Goal: Task Accomplishment & Management: Manage account settings

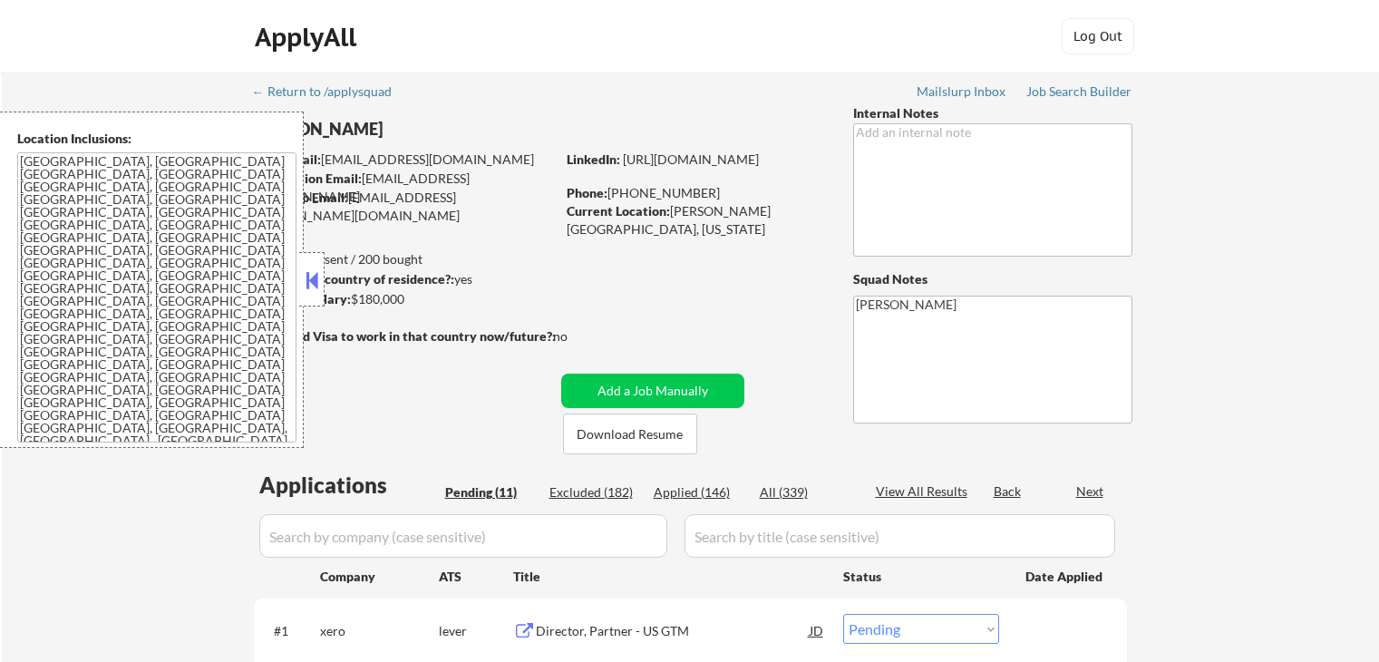
select select ""pending""
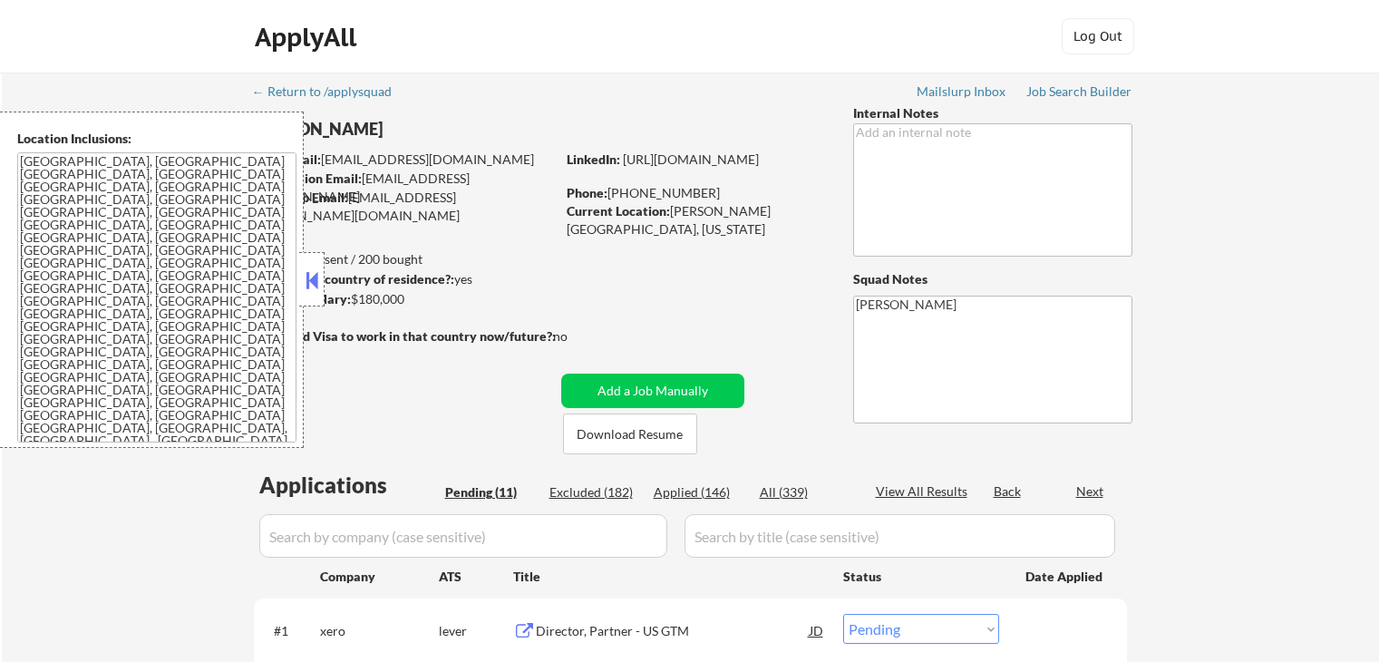
select select ""pending""
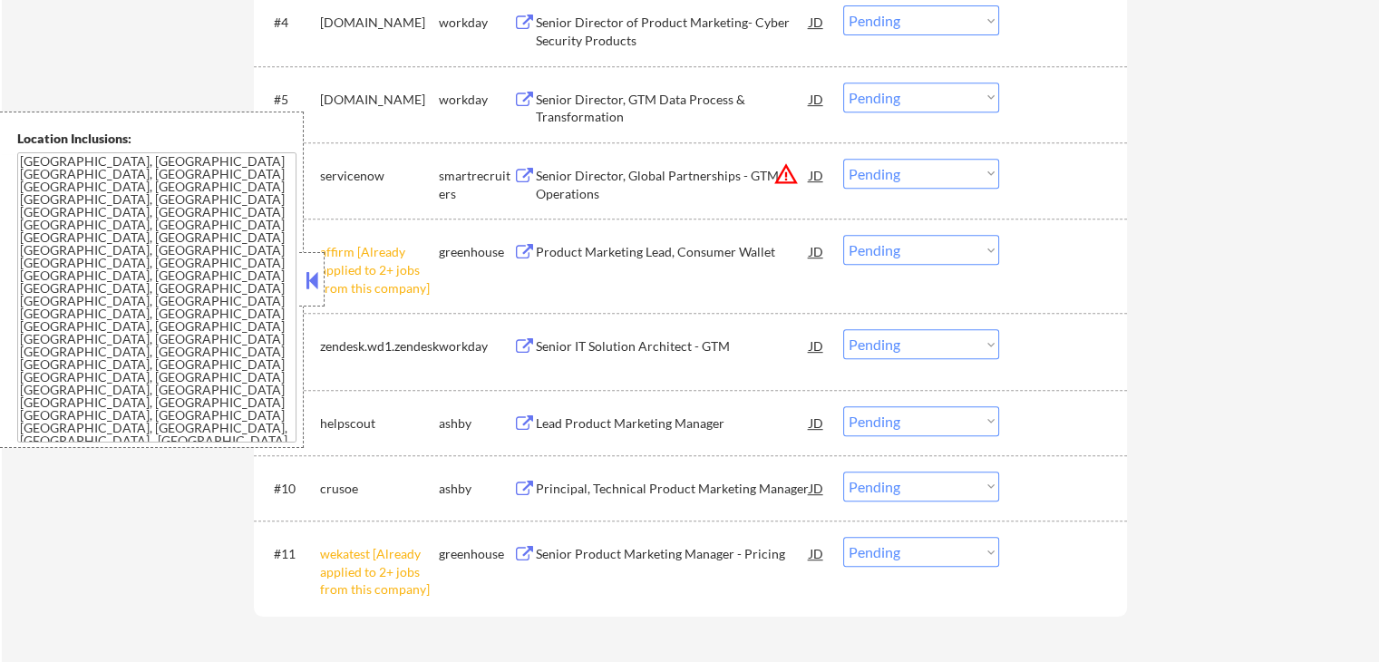
scroll to position [997, 0]
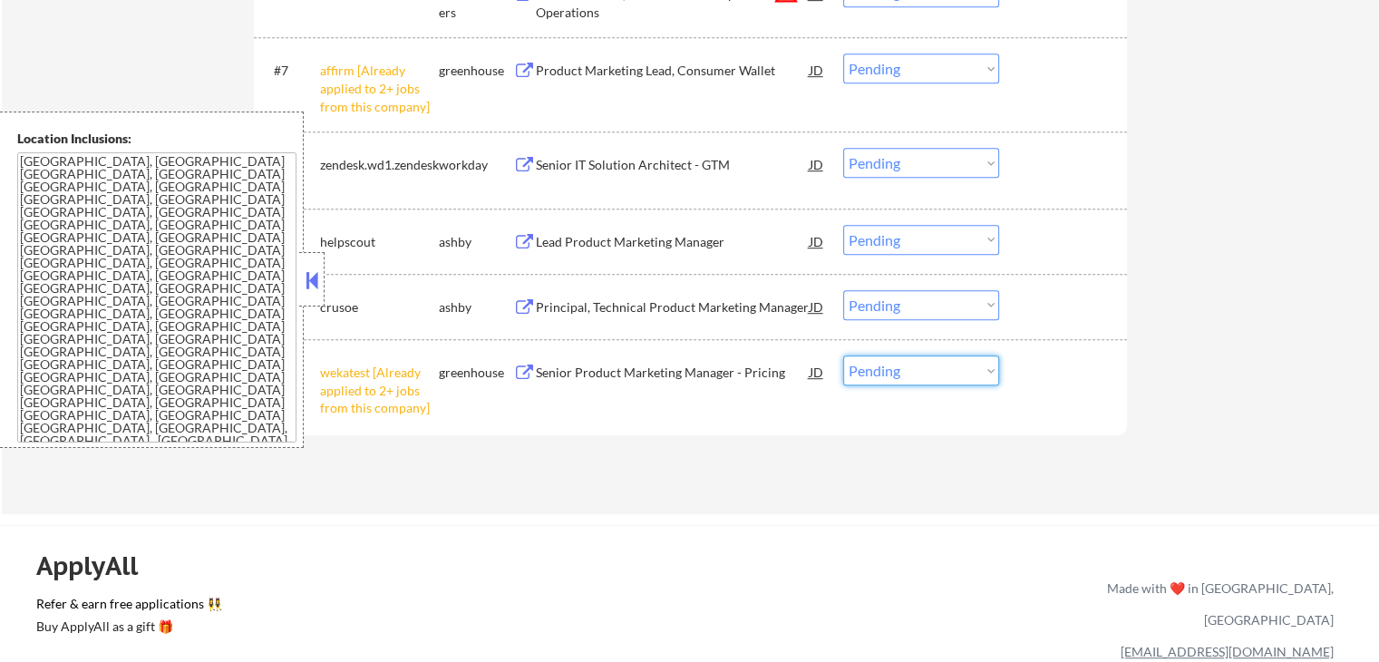
click at [906, 374] on select "Choose an option... Pending Applied Excluded (Questions) Excluded (Expired) Exc…" at bounding box center [921, 370] width 156 height 30
select select ""excluded__other_""
click at [843, 355] on select "Choose an option... Pending Applied Excluded (Questions) Excluded (Expired) Exc…" at bounding box center [921, 370] width 156 height 30
click at [875, 73] on select "Choose an option... Pending Applied Excluded (Questions) Excluded (Expired) Exc…" at bounding box center [921, 68] width 156 height 30
click at [843, 53] on select "Choose an option... Pending Applied Excluded (Questions) Excluded (Expired) Exc…" at bounding box center [921, 68] width 156 height 30
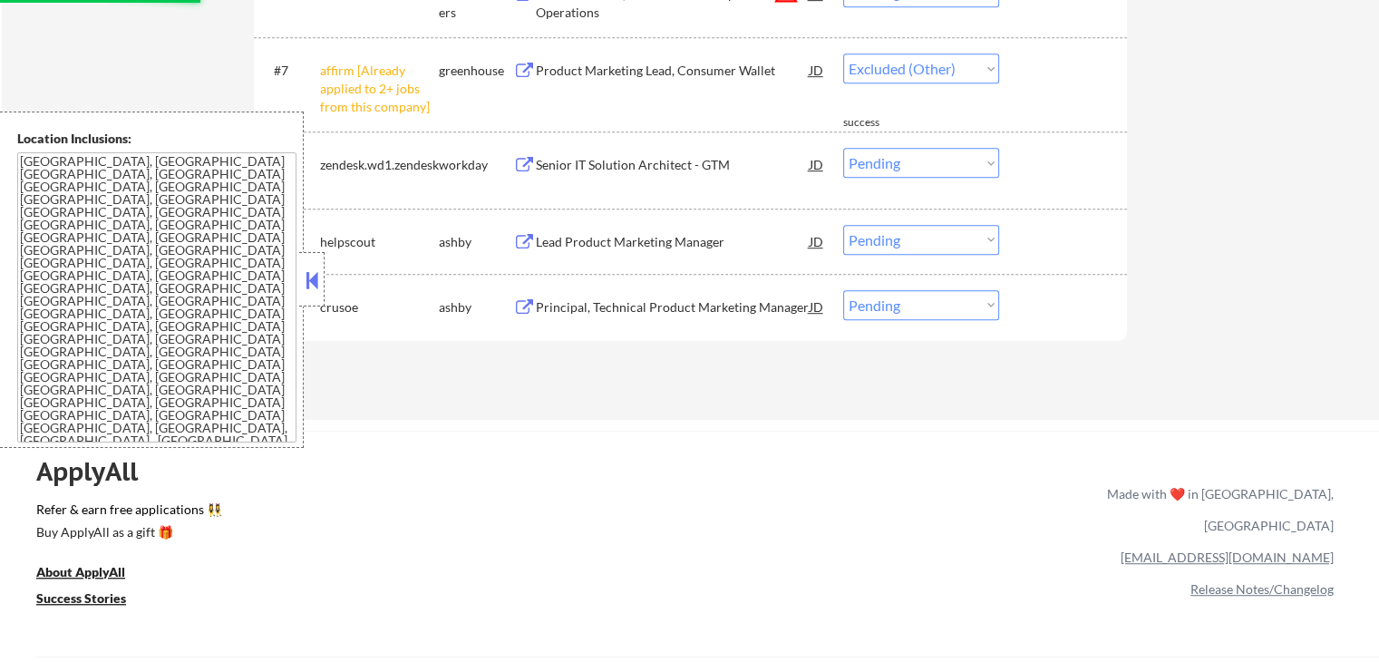
select select ""pending""
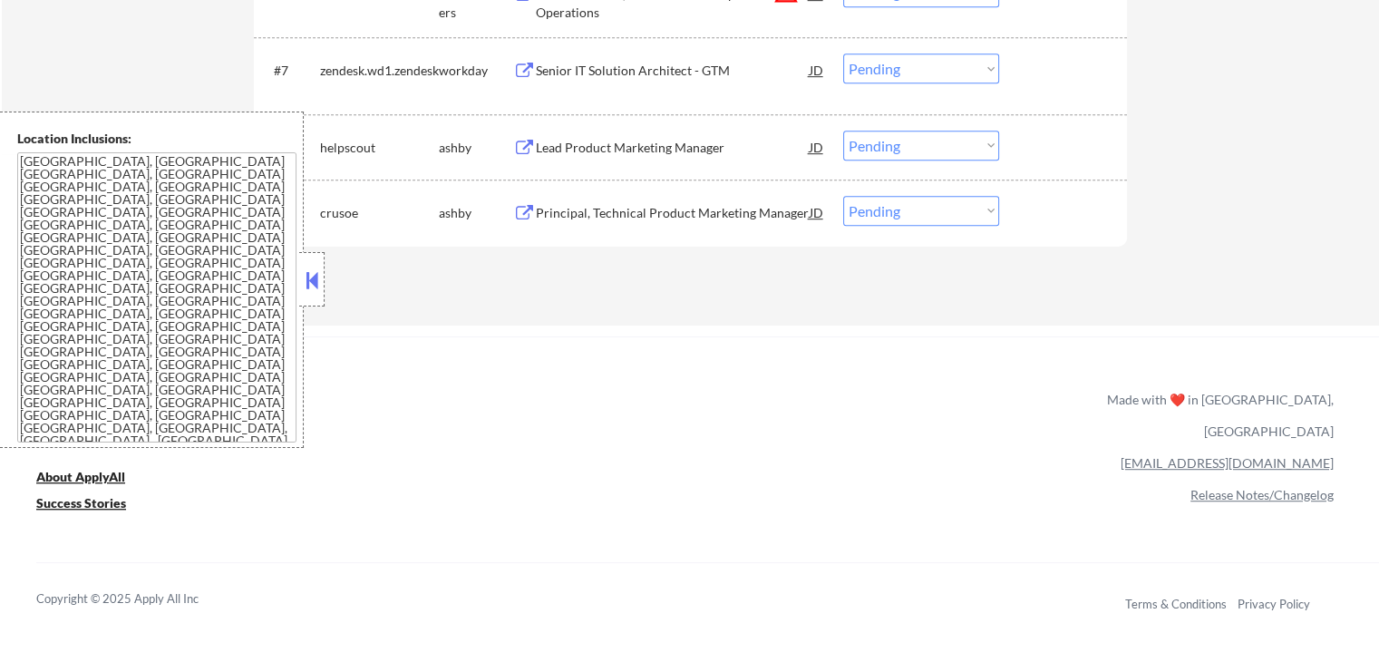
click at [816, 356] on div "ApplyAll Refer & earn free applications 👯‍♀️ Buy ApplyAll as a gift 🎁 About App…" at bounding box center [689, 492] width 1379 height 287
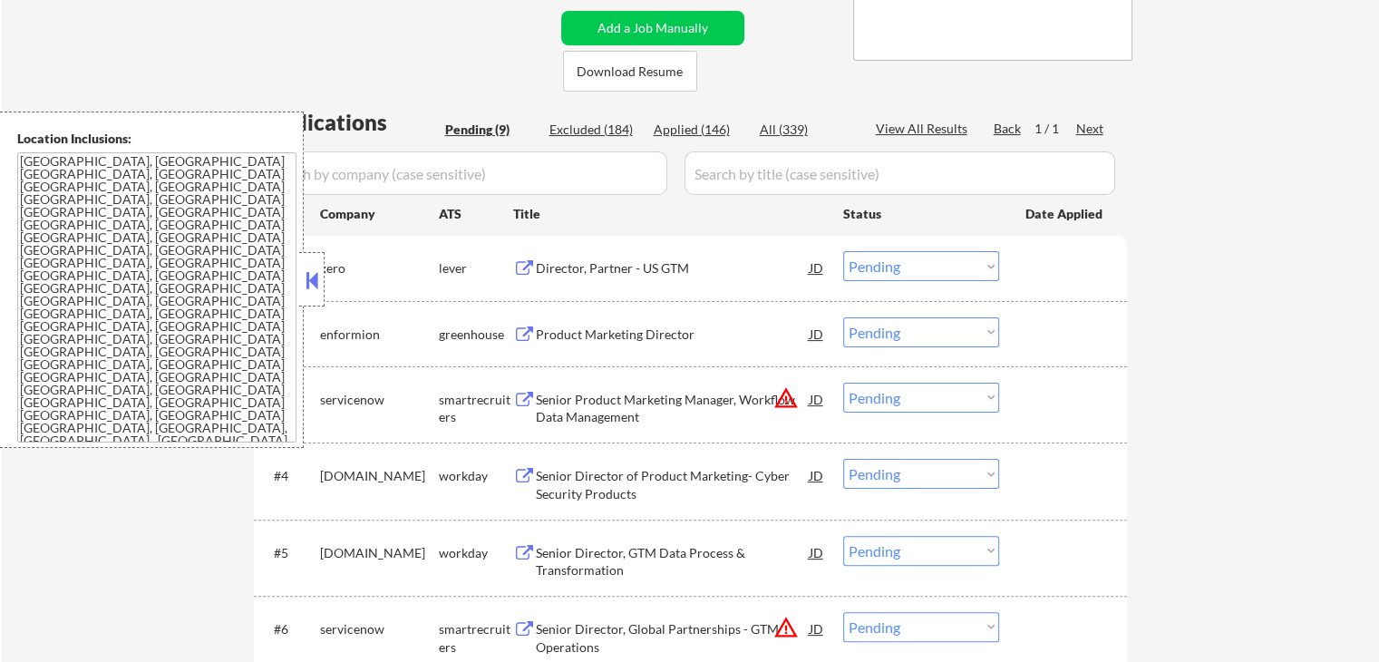
scroll to position [544, 0]
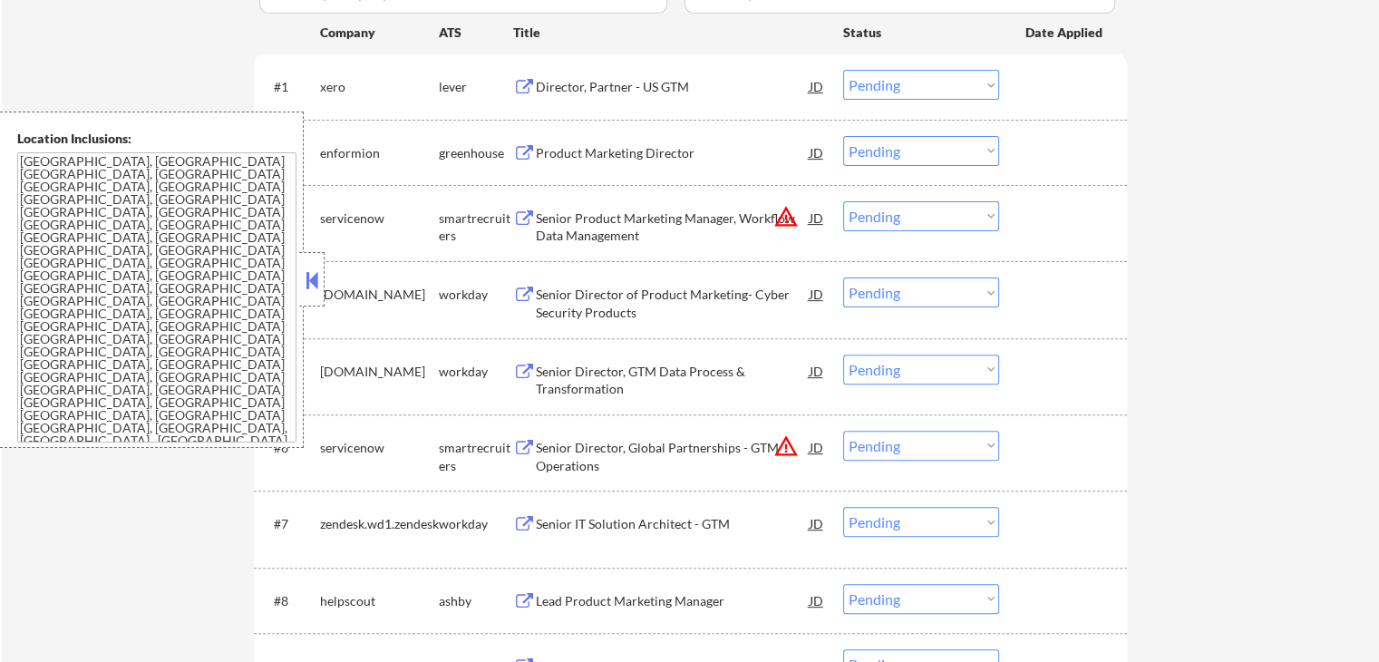
click at [885, 220] on select "Choose an option... Pending Applied Excluded (Questions) Excluded (Expired) Exc…" at bounding box center [921, 216] width 156 height 30
select select ""excluded__location_""
click at [843, 201] on select "Choose an option... Pending Applied Excluded (Questions) Excluded (Expired) Exc…" at bounding box center [921, 216] width 156 height 30
click at [922, 448] on select "Choose an option... Pending Applied Excluded (Questions) Excluded (Expired) Exc…" at bounding box center [921, 446] width 156 height 30
select select ""excluded__location_""
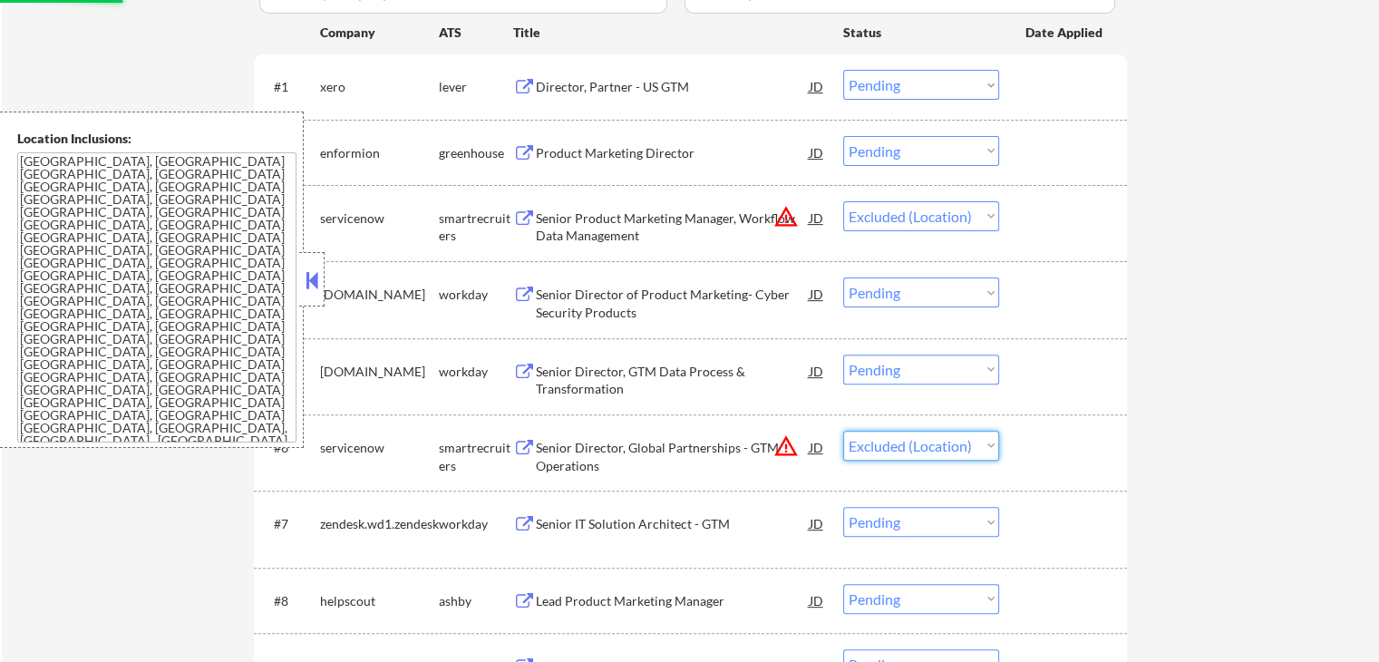
click at [843, 431] on select "Choose an option... Pending Applied Excluded (Questions) Excluded (Expired) Exc…" at bounding box center [921, 446] width 156 height 30
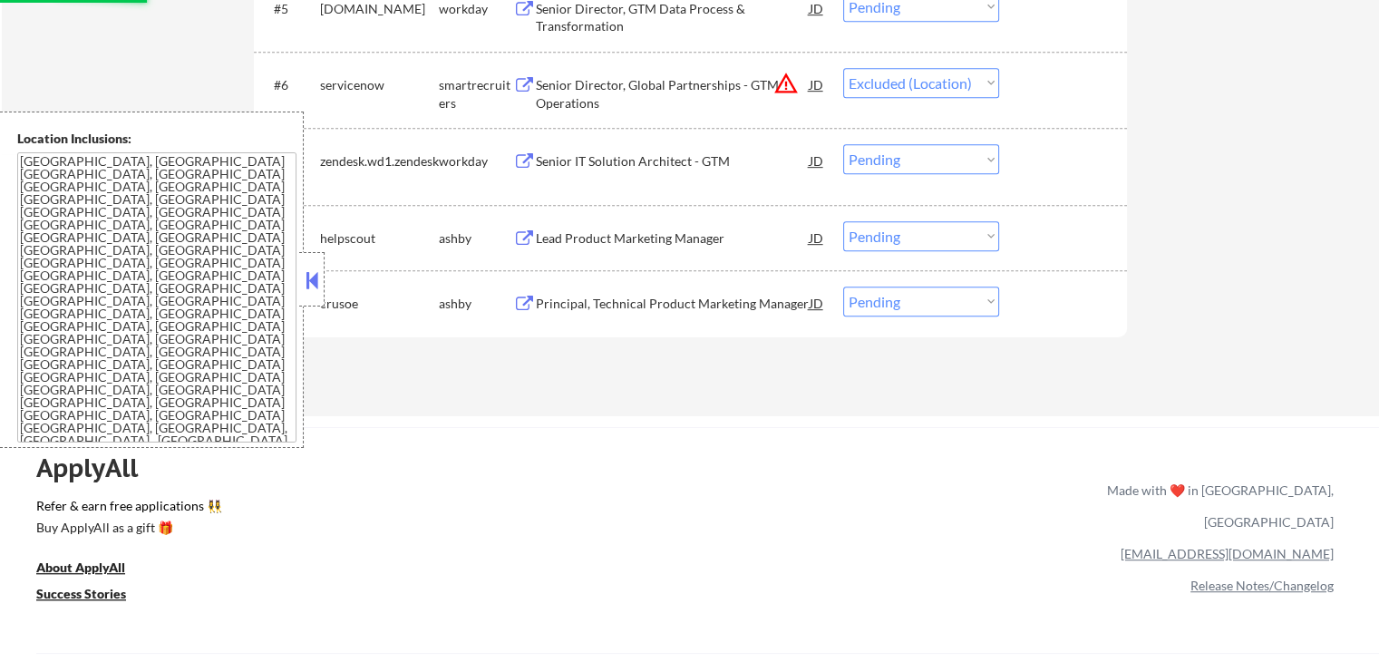
click at [758, 437] on div "ApplyAll Refer & earn free applications 👯‍♀️ Buy ApplyAll as a gift 🎁 About App…" at bounding box center [689, 568] width 1379 height 282
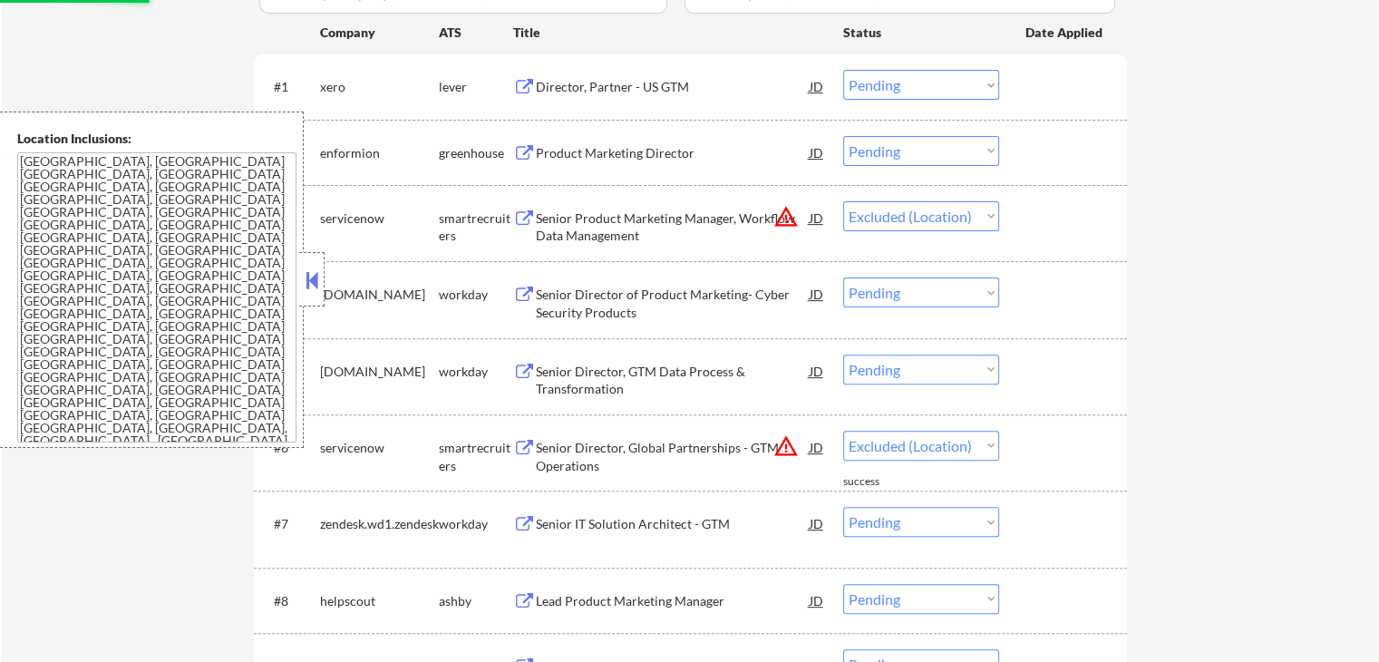
scroll to position [453, 0]
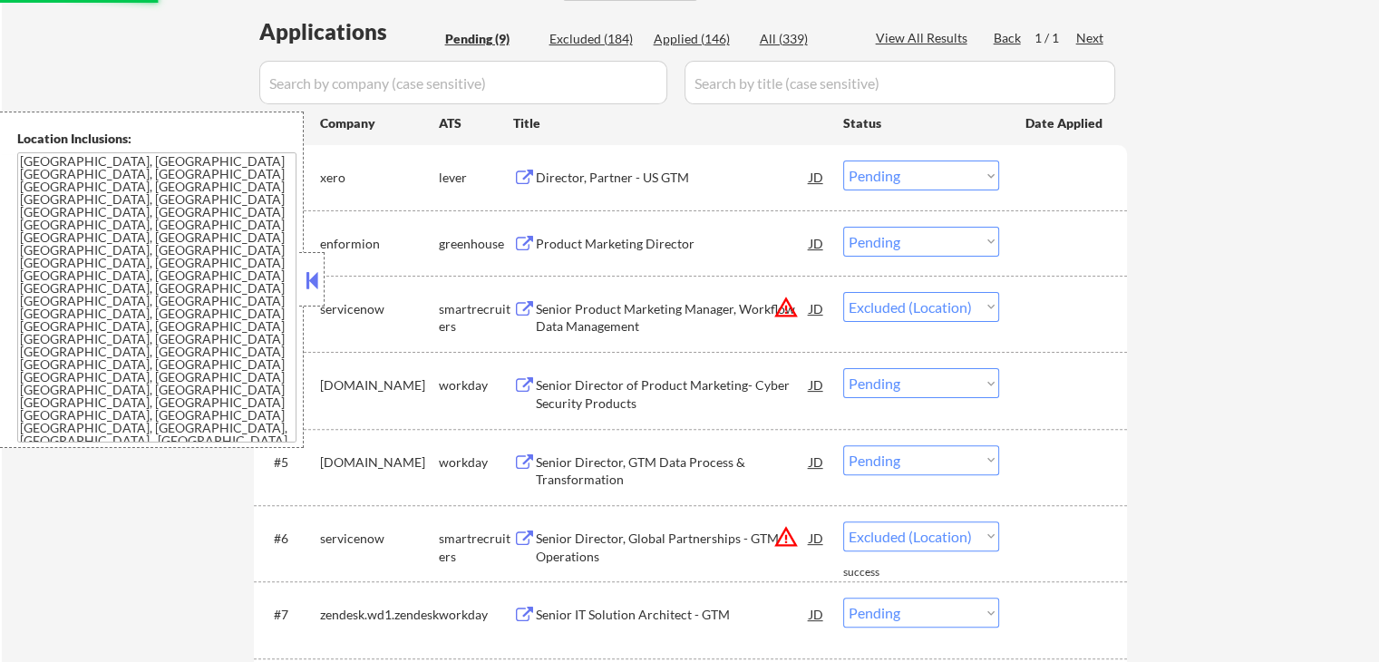
select select ""pending""
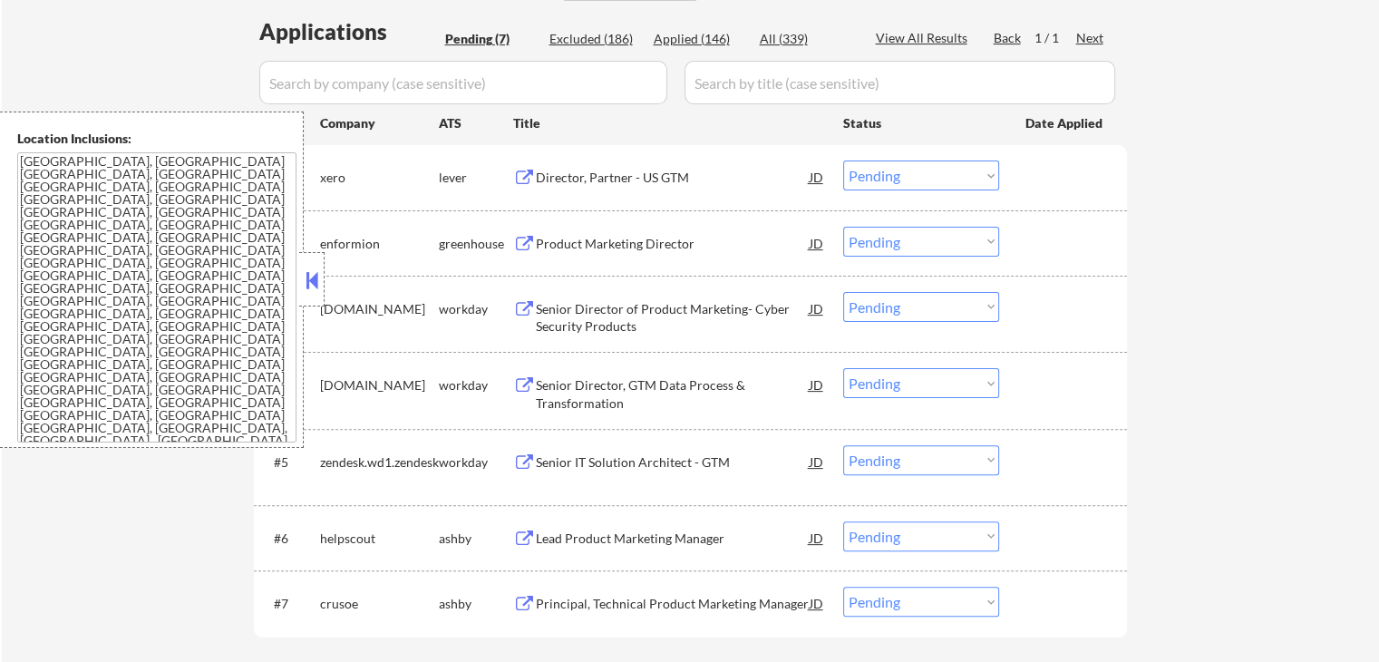
click at [522, 179] on button at bounding box center [524, 178] width 23 height 17
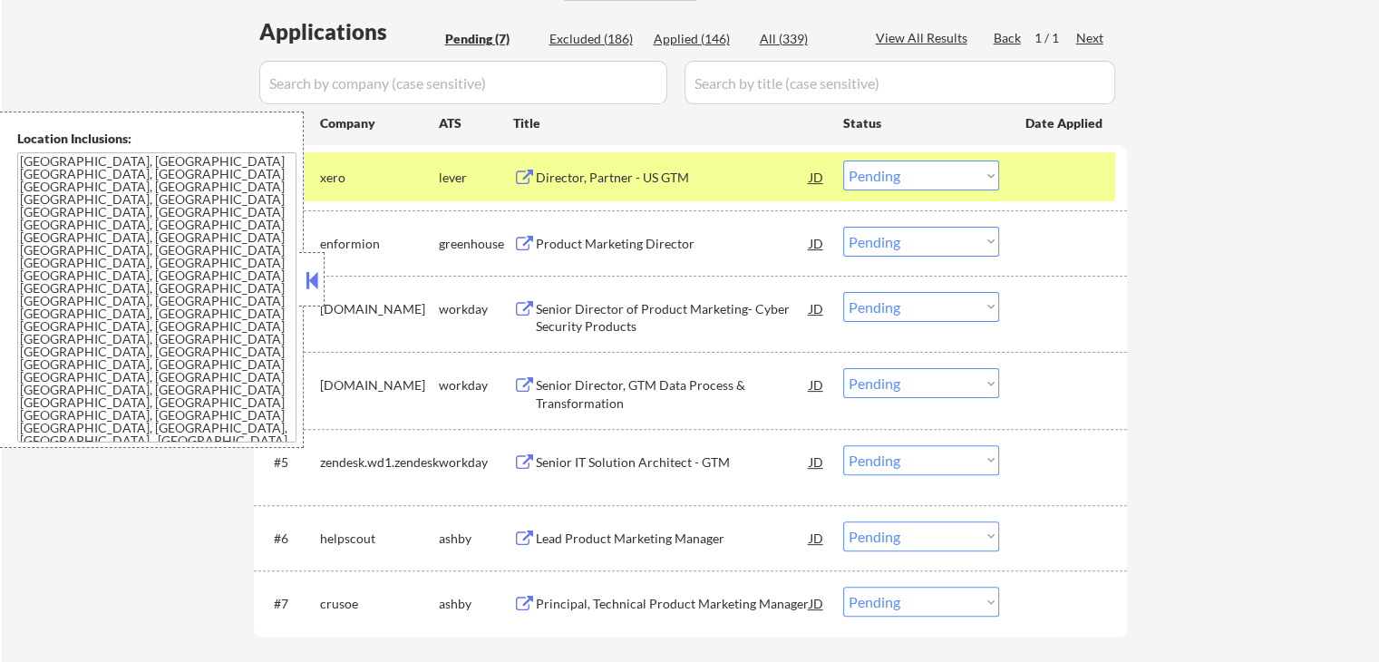
click at [913, 178] on select "Choose an option... Pending Applied Excluded (Questions) Excluded (Expired) Exc…" at bounding box center [921, 175] width 156 height 30
click at [843, 160] on select "Choose an option... Pending Applied Excluded (Questions) Excluded (Expired) Exc…" at bounding box center [921, 175] width 156 height 30
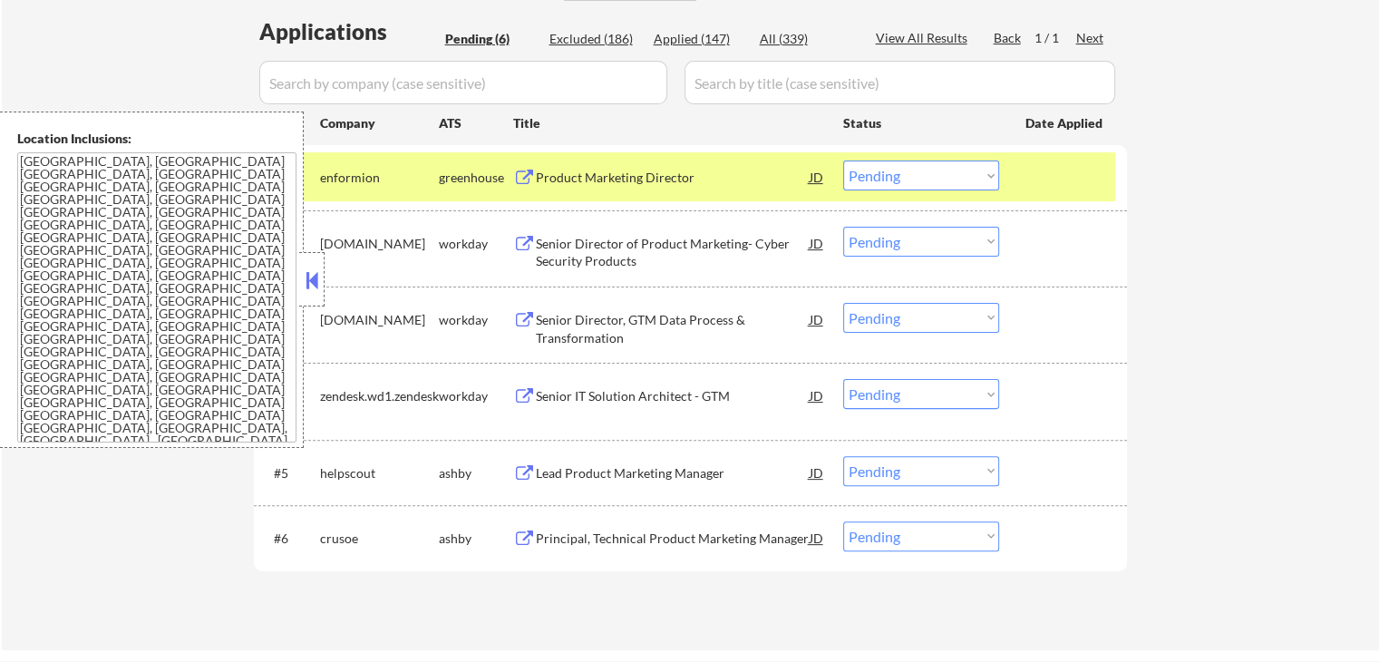
click at [526, 170] on button at bounding box center [524, 178] width 23 height 17
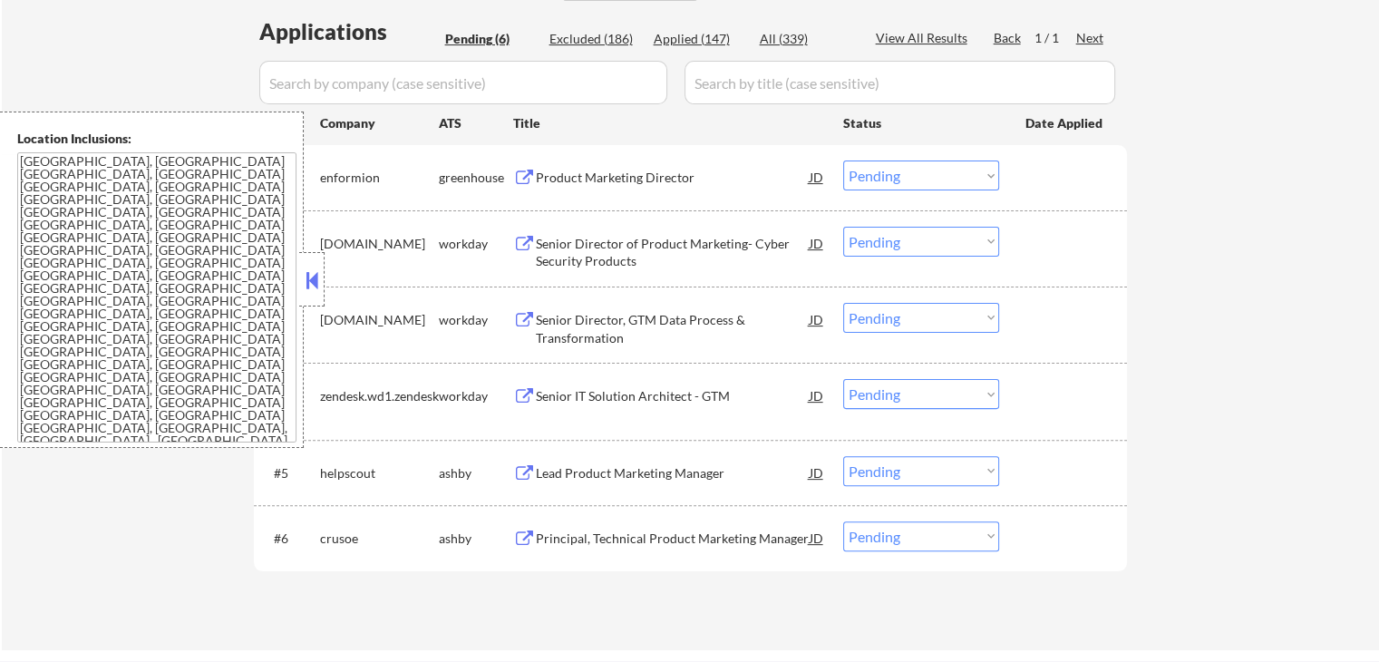
click at [936, 178] on select "Choose an option... Pending Applied Excluded (Questions) Excluded (Expired) Exc…" at bounding box center [921, 175] width 156 height 30
click at [843, 160] on select "Choose an option... Pending Applied Excluded (Questions) Excluded (Expired) Exc…" at bounding box center [921, 175] width 156 height 30
click at [523, 240] on button at bounding box center [524, 244] width 23 height 17
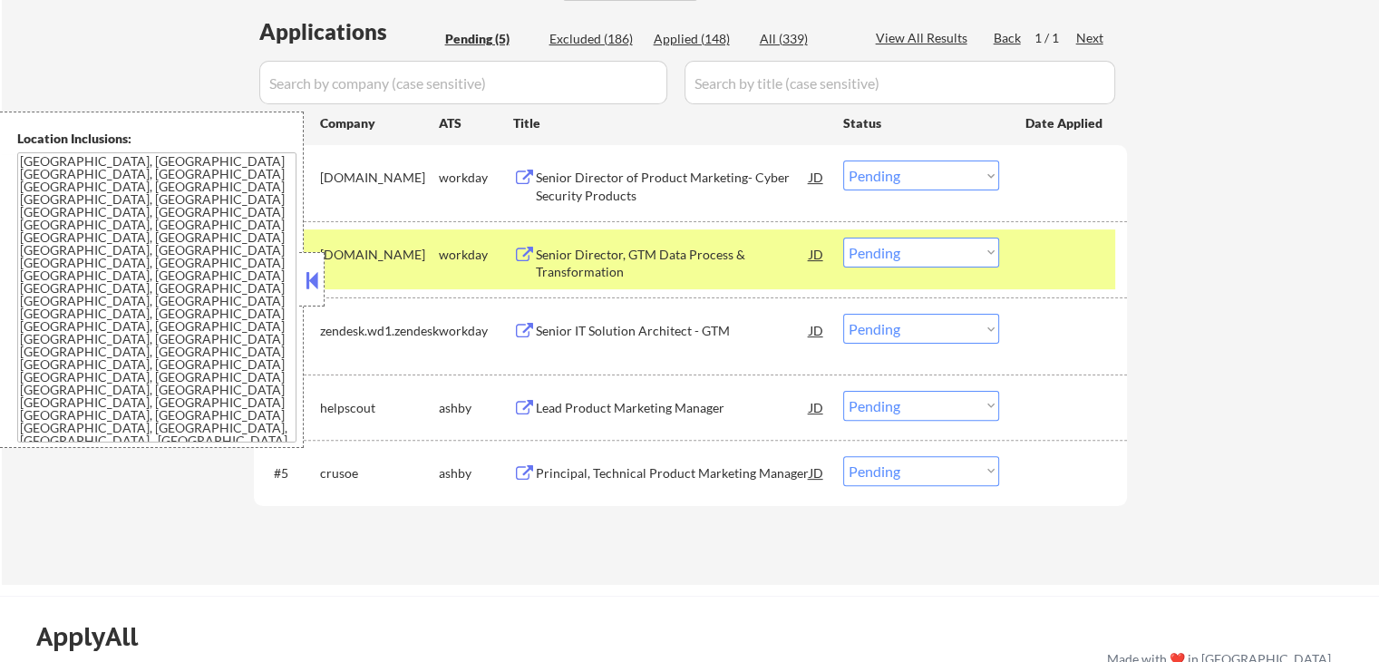
click at [903, 173] on select "Choose an option... Pending Applied Excluded (Questions) Excluded (Expired) Exc…" at bounding box center [921, 175] width 156 height 30
click at [843, 160] on select "Choose an option... Pending Applied Excluded (Questions) Excluded (Expired) Exc…" at bounding box center [921, 175] width 156 height 30
click at [518, 248] on button at bounding box center [524, 255] width 23 height 17
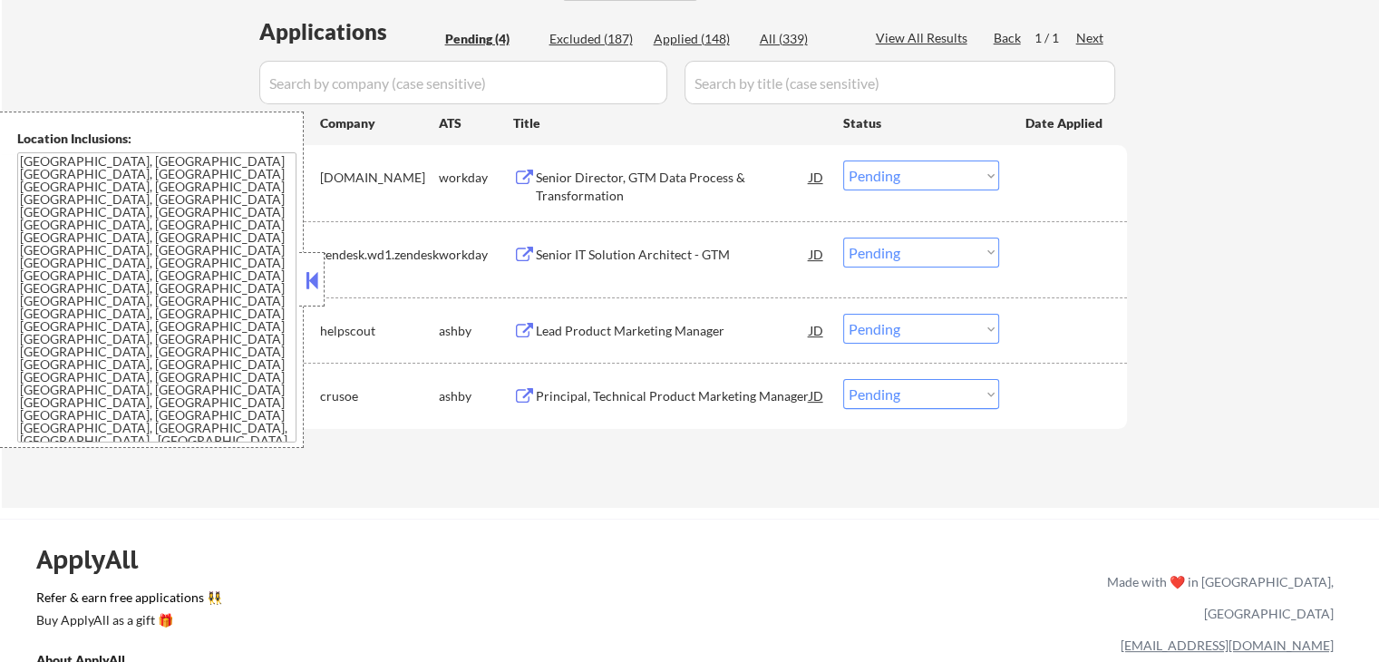
click at [896, 175] on select "Choose an option... Pending Applied Excluded (Questions) Excluded (Expired) Exc…" at bounding box center [921, 175] width 156 height 30
click at [843, 160] on select "Choose an option... Pending Applied Excluded (Questions) Excluded (Expired) Exc…" at bounding box center [921, 175] width 156 height 30
click at [837, 501] on div "← Return to /applysquad Mailslurp Inbox Job Search Builder [PERSON_NAME] User E…" at bounding box center [690, 63] width 1377 height 889
click at [528, 250] on button at bounding box center [524, 255] width 23 height 17
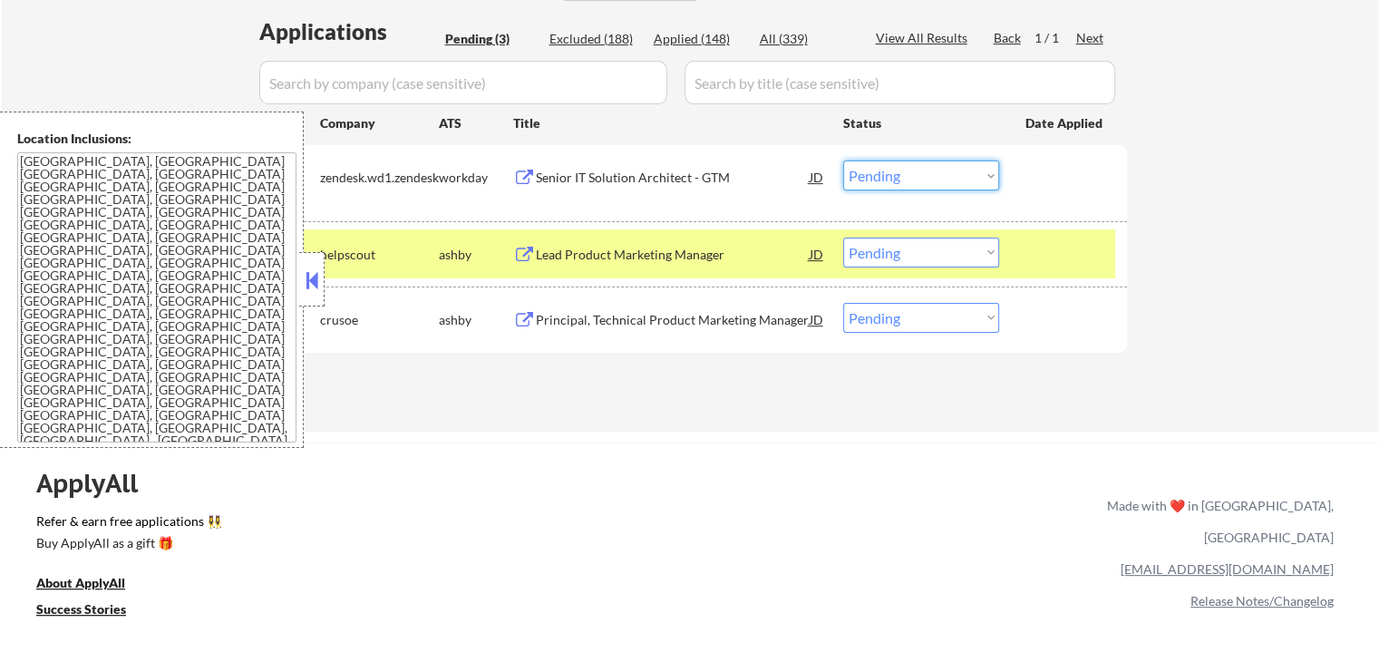
click at [892, 172] on select "Choose an option... Pending Applied Excluded (Questions) Excluded (Expired) Exc…" at bounding box center [921, 175] width 156 height 30
click at [843, 160] on select "Choose an option... Pending Applied Excluded (Questions) Excluded (Expired) Exc…" at bounding box center [921, 175] width 156 height 30
click at [530, 255] on button at bounding box center [524, 255] width 23 height 17
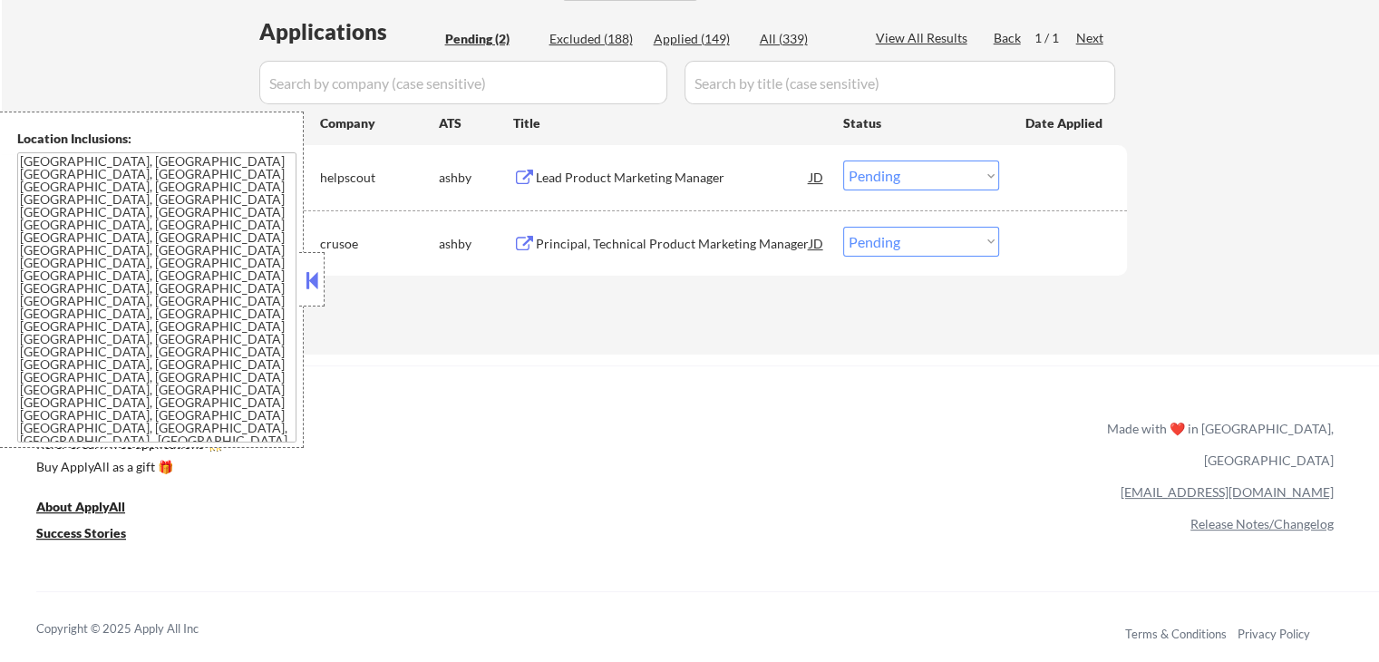
click at [902, 193] on div "#1 helpscout [PERSON_NAME] Lead Product Marketing Manager JD Choose an option..…" at bounding box center [687, 176] width 856 height 49
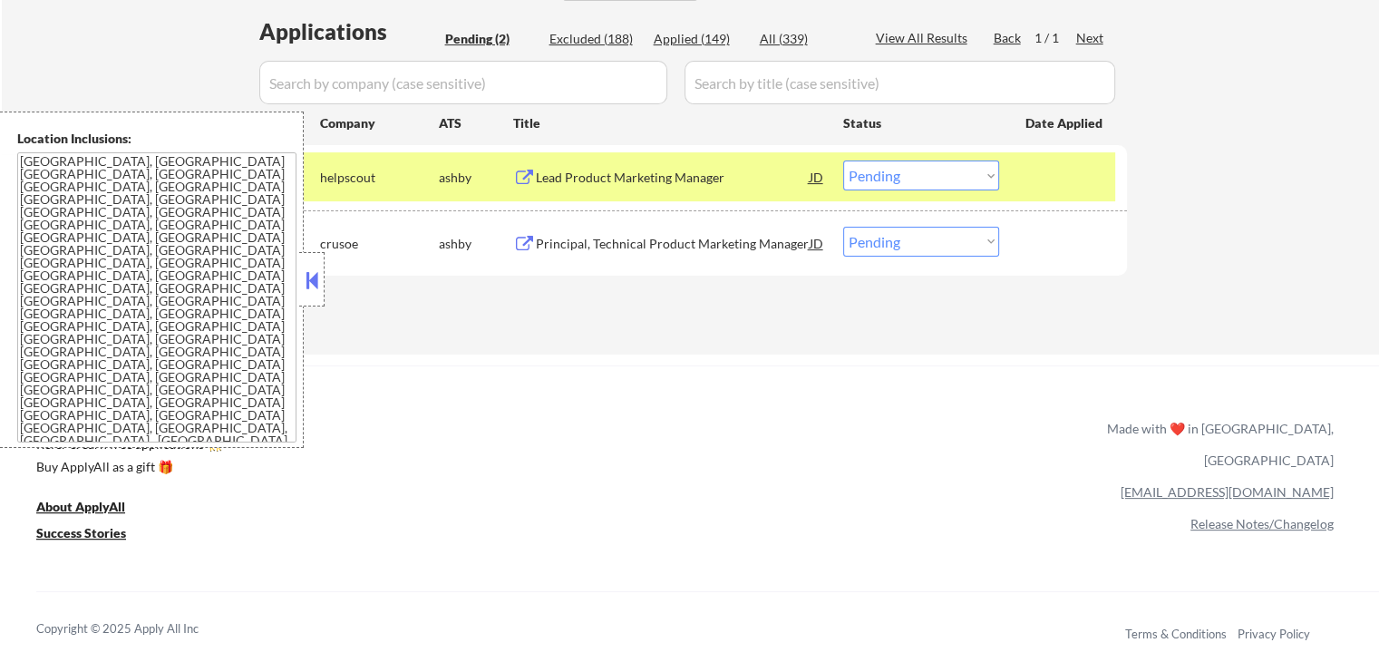
click at [901, 173] on select "Choose an option... Pending Applied Excluded (Questions) Excluded (Expired) Exc…" at bounding box center [921, 175] width 156 height 30
click at [843, 160] on select "Choose an option... Pending Applied Excluded (Questions) Excluded (Expired) Exc…" at bounding box center [921, 175] width 156 height 30
click at [515, 241] on button at bounding box center [524, 244] width 23 height 17
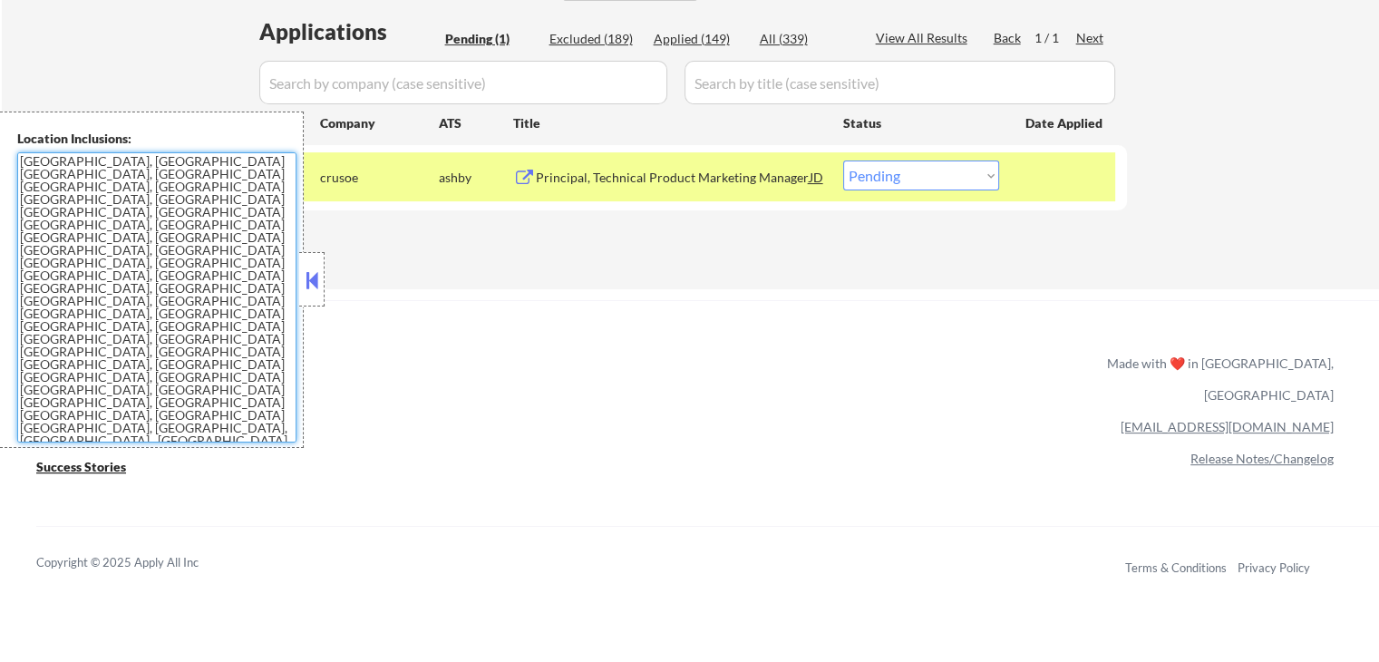
click at [892, 180] on select "Choose an option... Pending Applied Excluded (Questions) Excluded (Expired) Exc…" at bounding box center [921, 175] width 156 height 30
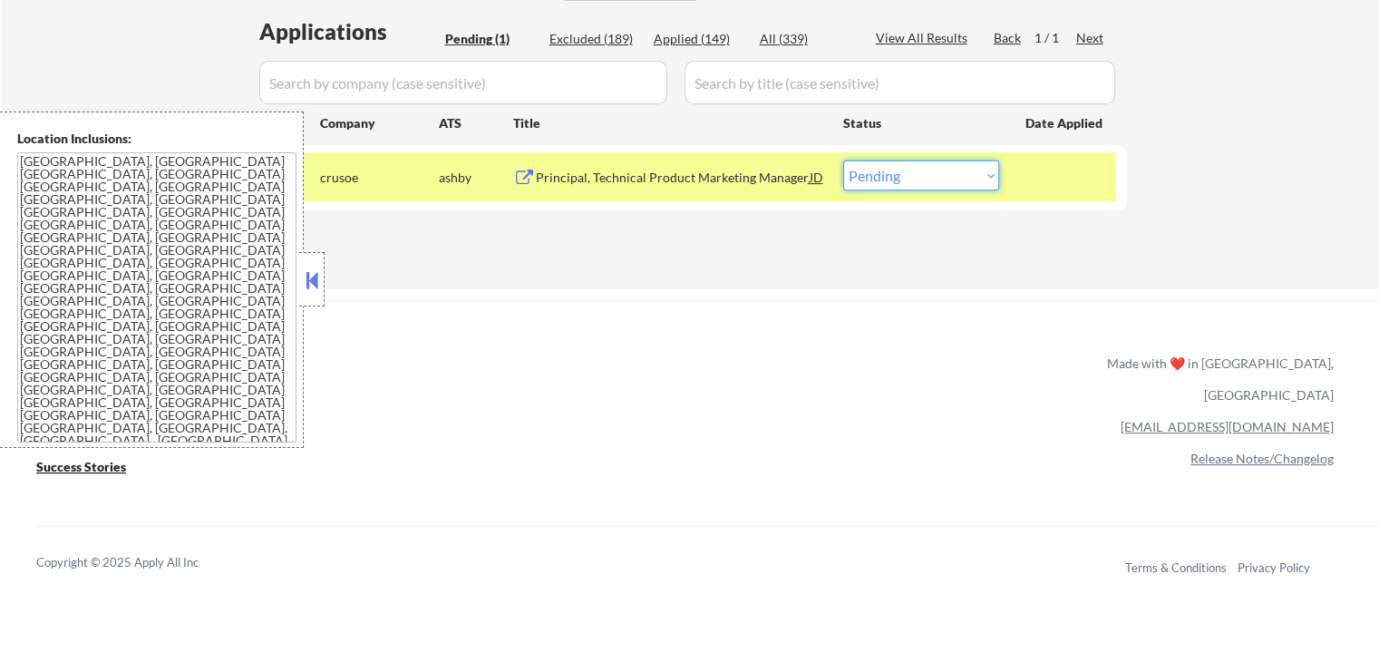
select select ""applied""
click at [843, 160] on select "Choose an option... Pending Applied Excluded (Questions) Excluded (Expired) Exc…" at bounding box center [921, 175] width 156 height 30
